Goal: Navigation & Orientation: Find specific page/section

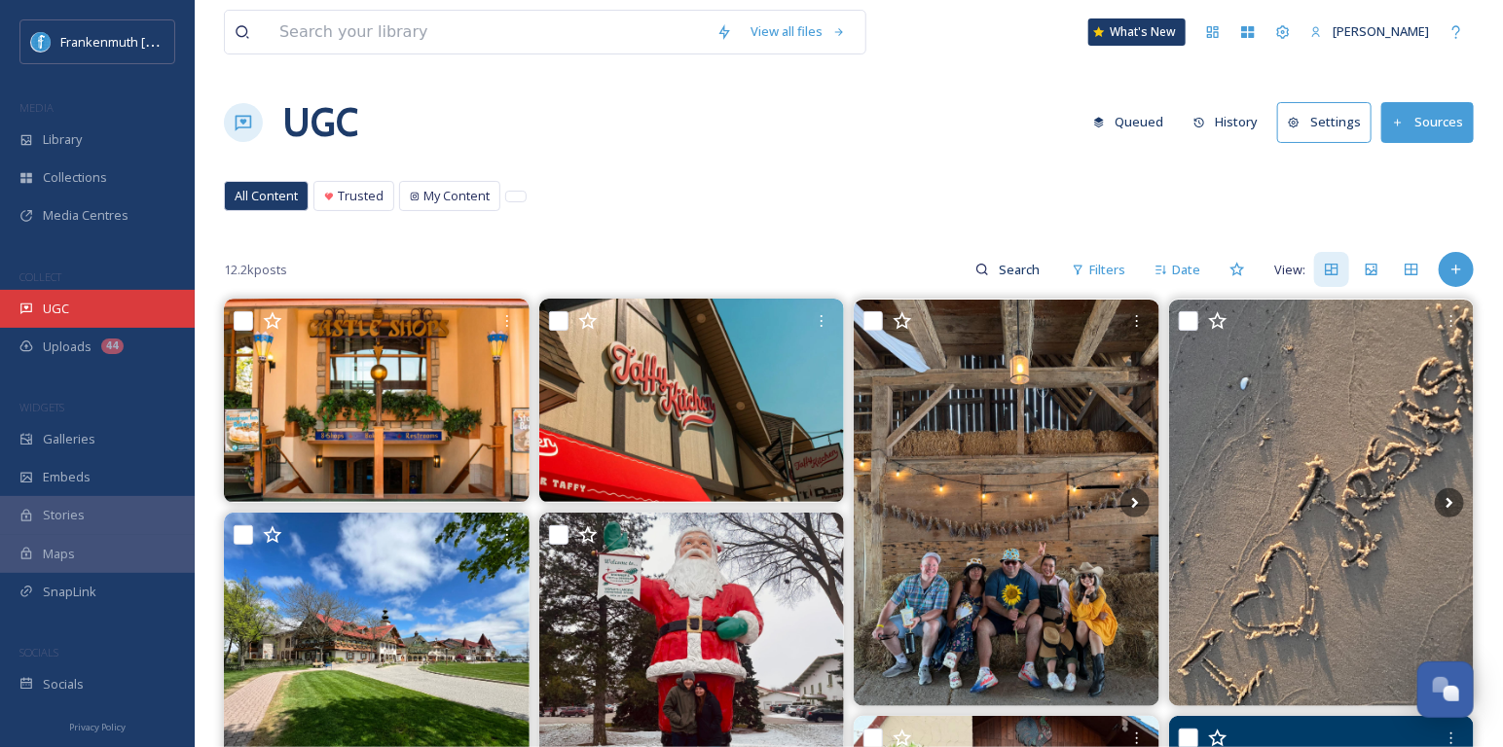
click at [128, 295] on div "UGC" at bounding box center [97, 309] width 195 height 38
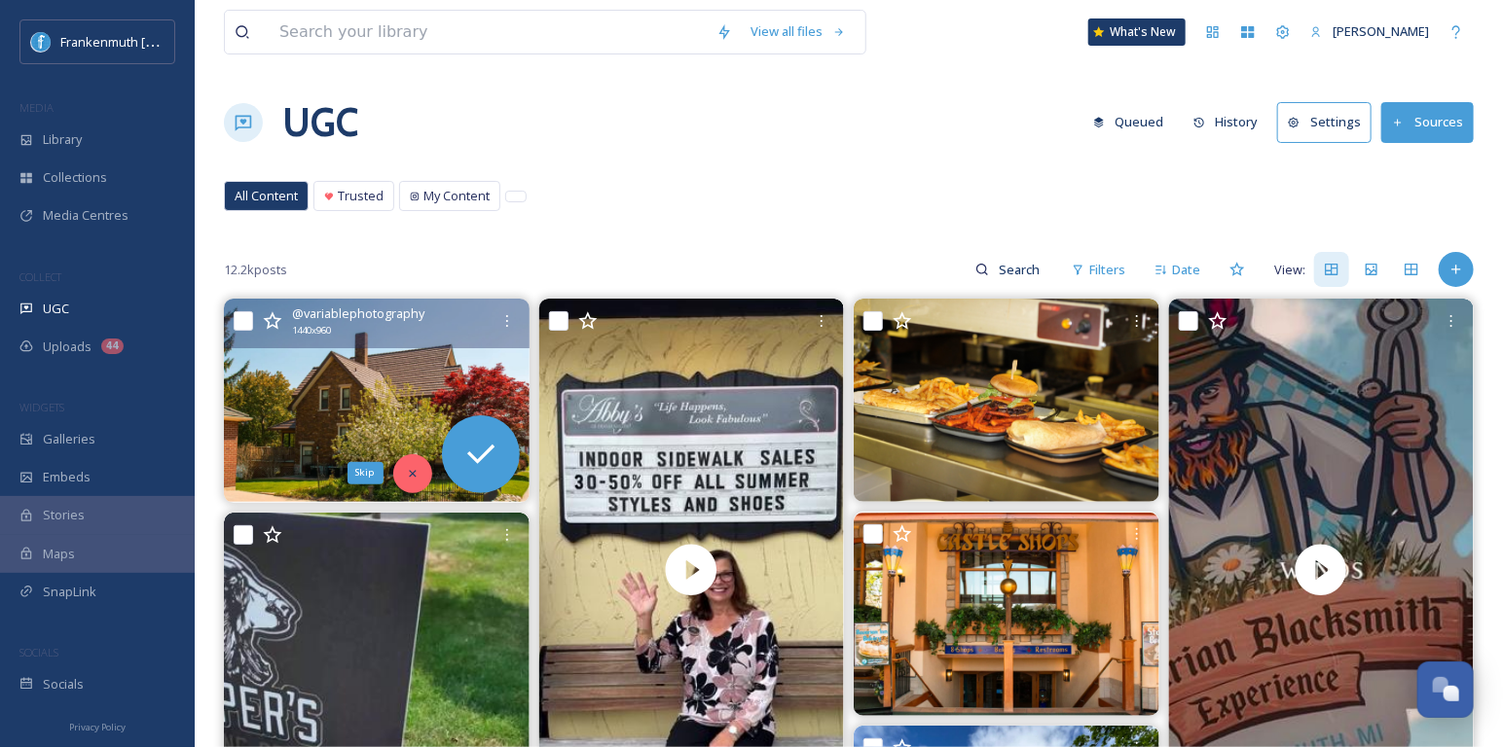
click at [406, 467] on icon at bounding box center [413, 474] width 14 height 14
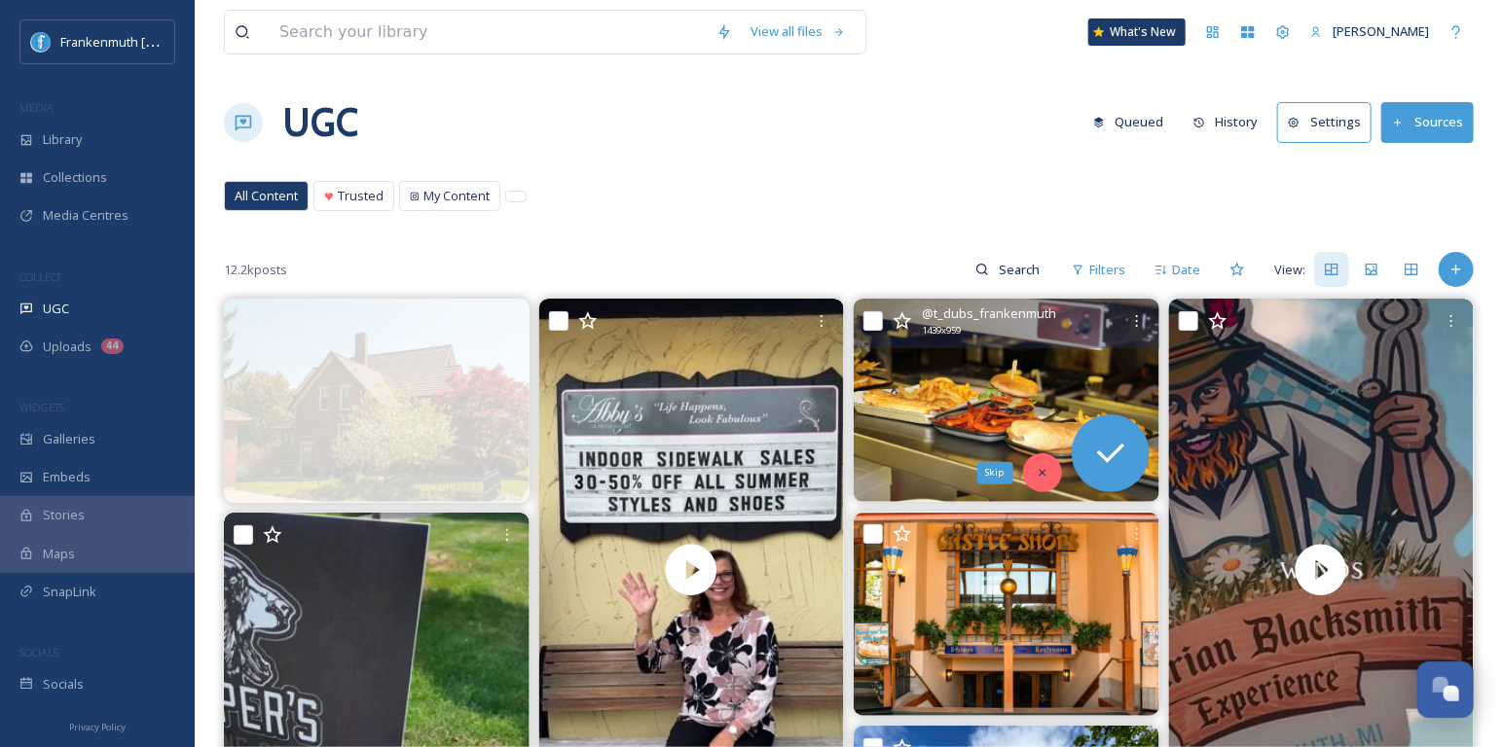
click at [1027, 472] on div "Skip" at bounding box center [1042, 473] width 39 height 39
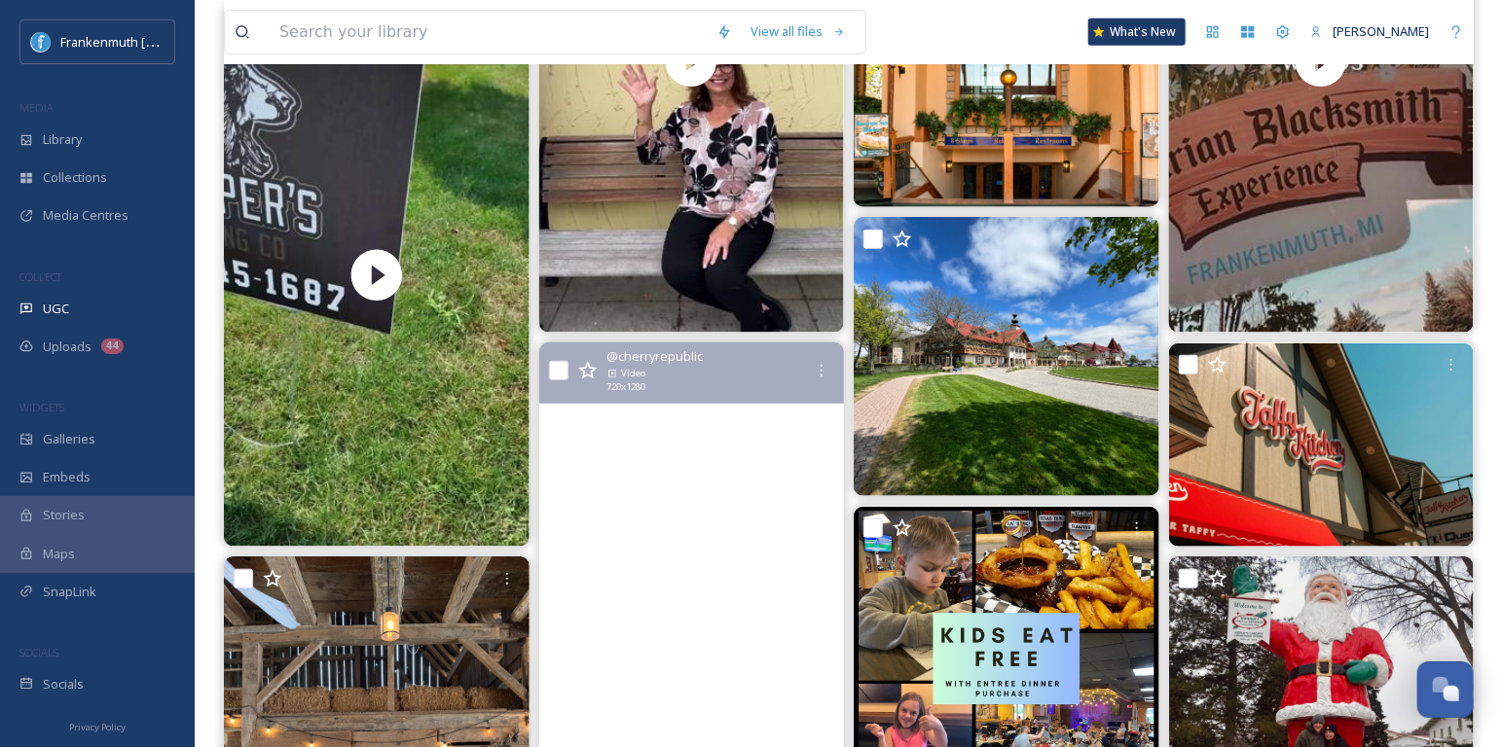
scroll to position [604, 0]
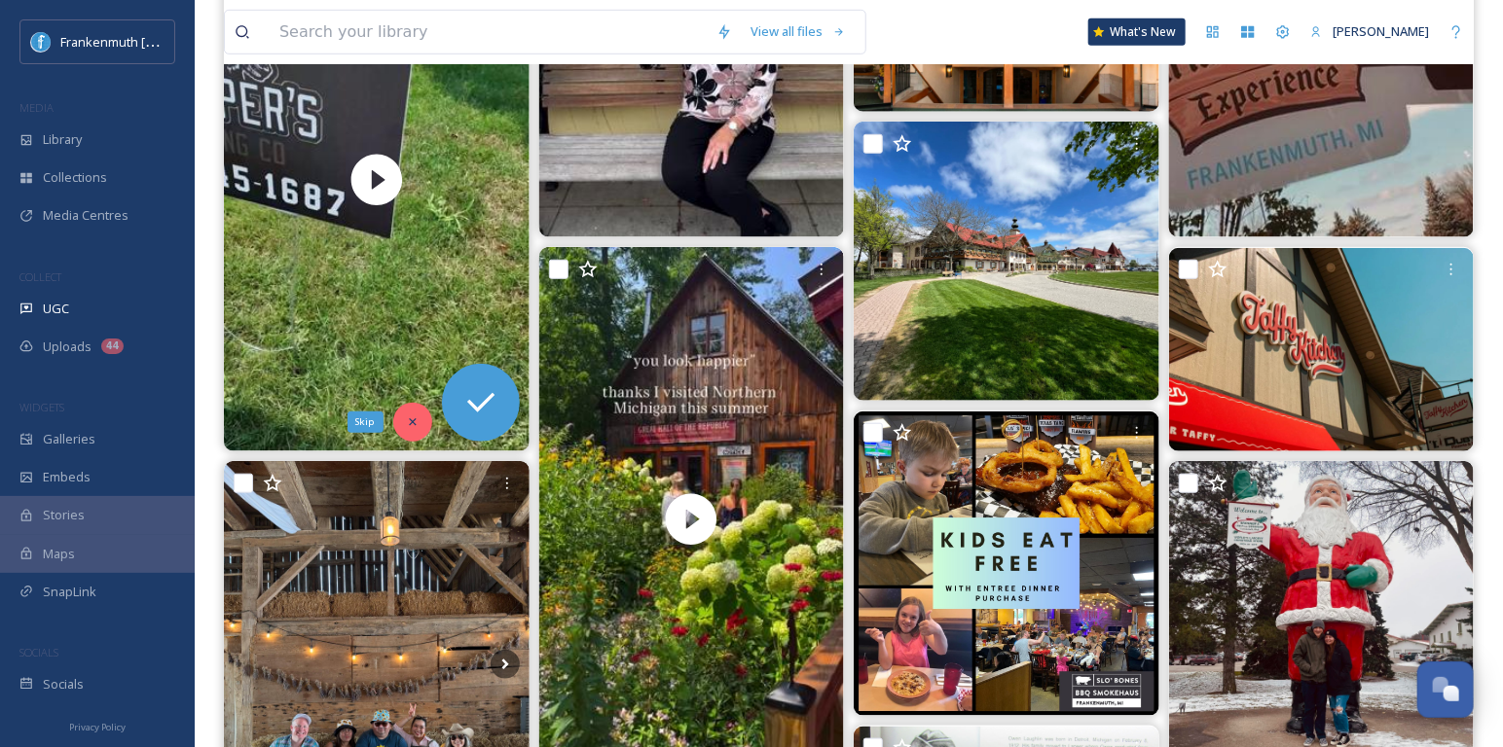
click at [414, 412] on div "Skip" at bounding box center [412, 422] width 39 height 39
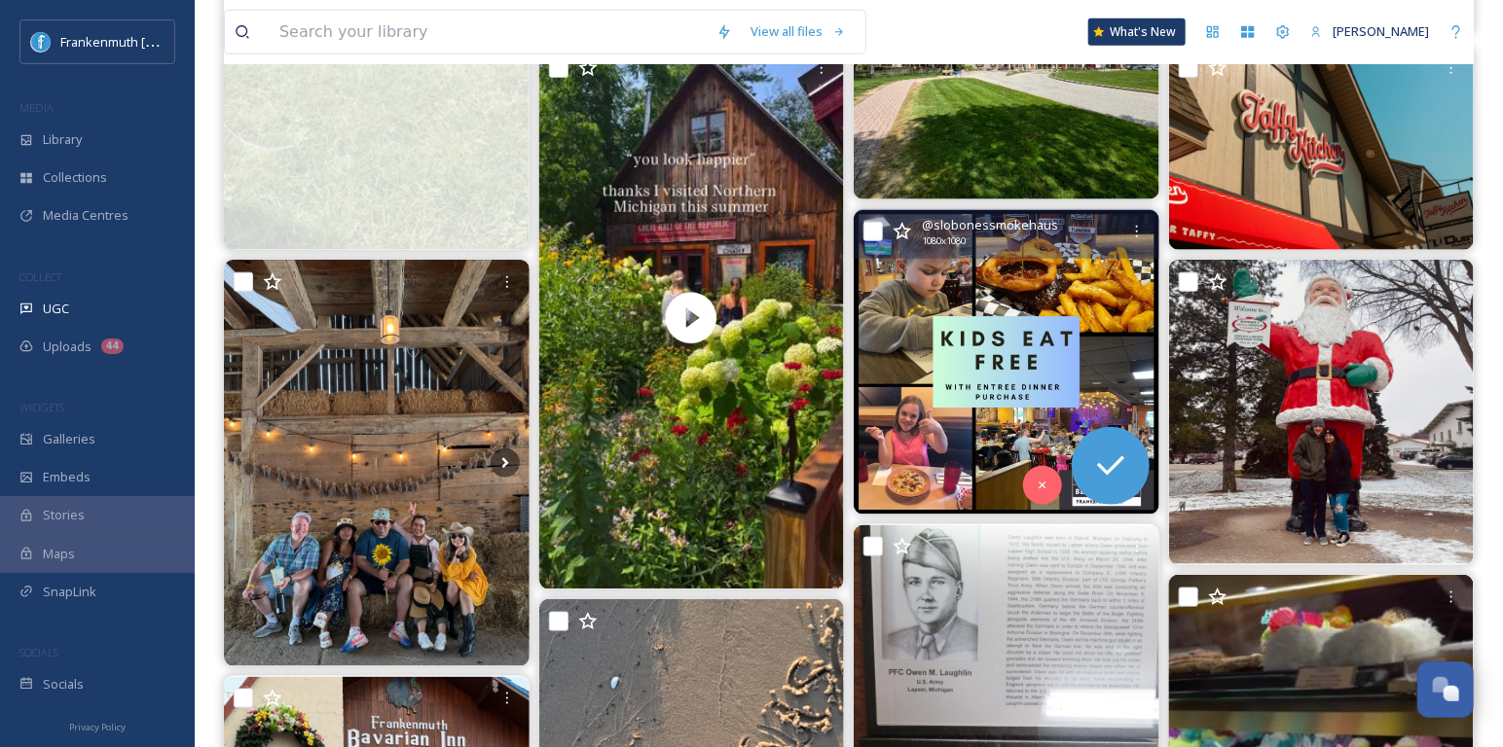
scroll to position [822, 0]
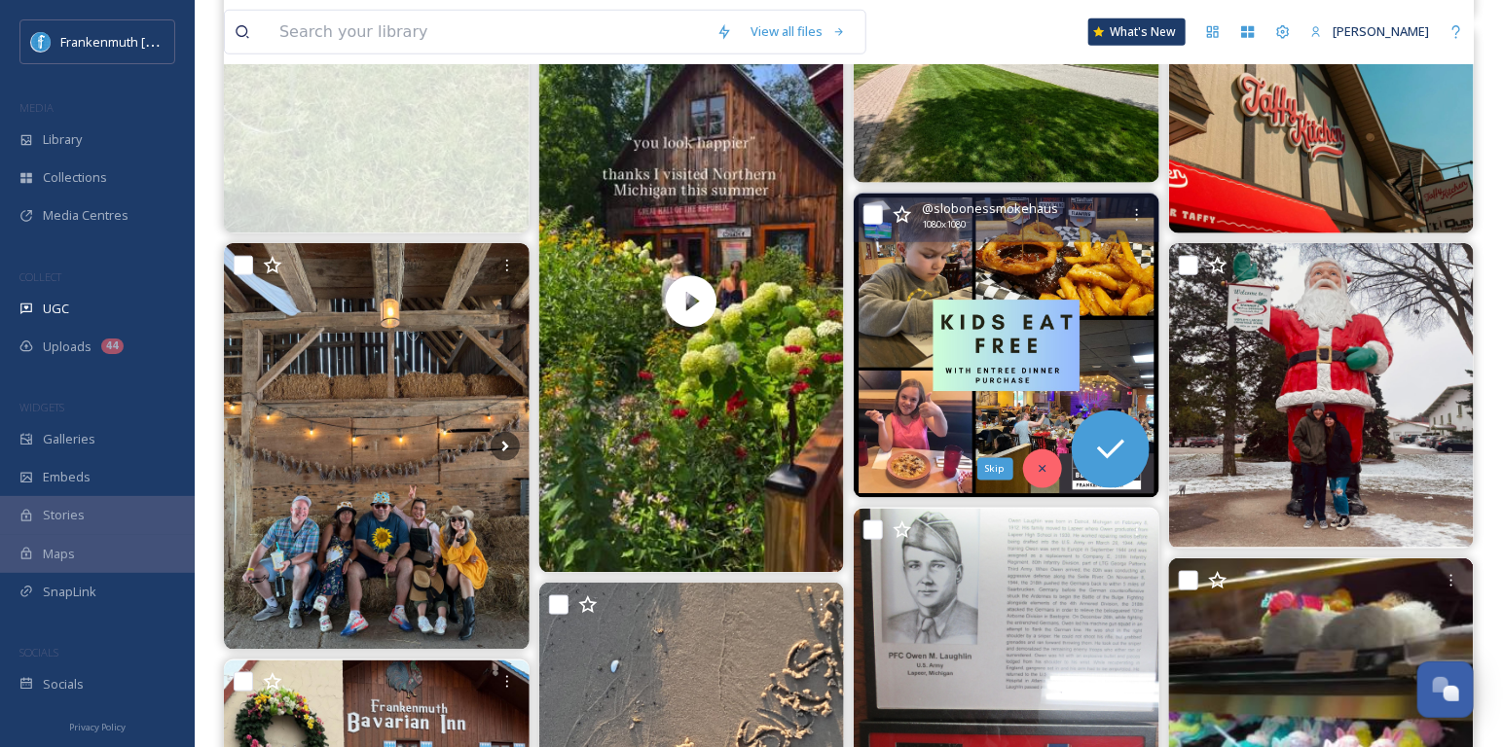
click at [1035, 462] on icon at bounding box center [1042, 469] width 14 height 14
